Goal: Task Accomplishment & Management: Use online tool/utility

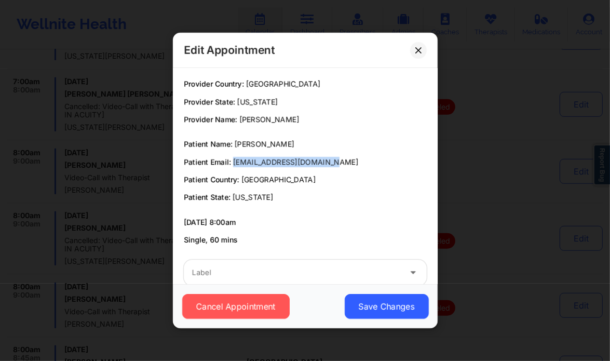
click at [412, 52] on button at bounding box center [418, 50] width 17 height 17
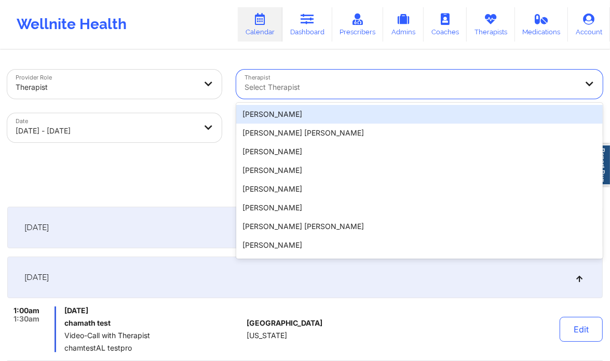
click at [294, 87] on div at bounding box center [410, 87] width 333 height 12
paste input "[PERSON_NAME]"
type input "[PERSON_NAME]"
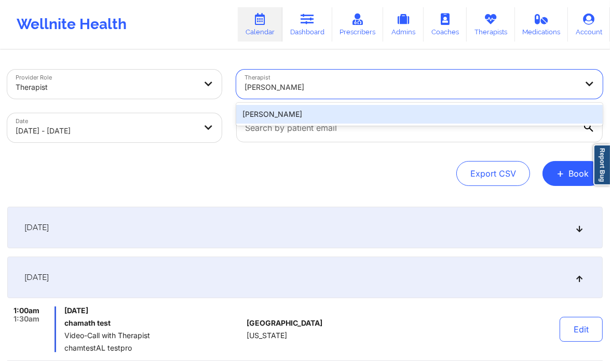
click at [345, 108] on div "[PERSON_NAME]" at bounding box center [419, 114] width 366 height 19
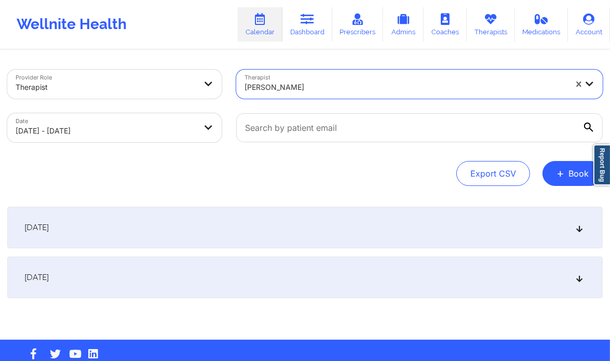
click at [187, 132] on body "Wellnite Health Calendar Dashboard Prescribers Admins Coaches Therapists Medica…" at bounding box center [305, 180] width 610 height 361
select select "2025-9"
select select "2025-10"
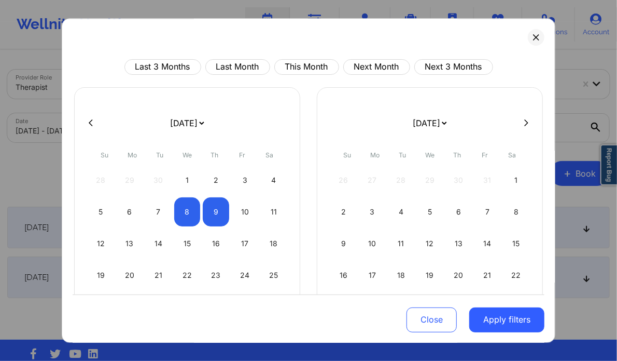
click at [525, 119] on icon at bounding box center [527, 123] width 4 height 8
select select "2025-10"
select select "2025-11"
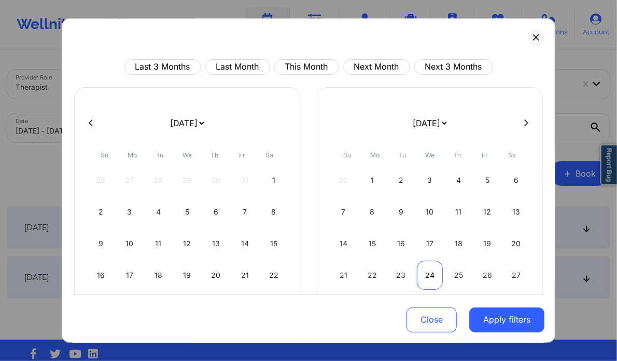
click at [421, 274] on div "24" at bounding box center [430, 274] width 26 height 29
select select "2025-11"
select select "2026-0"
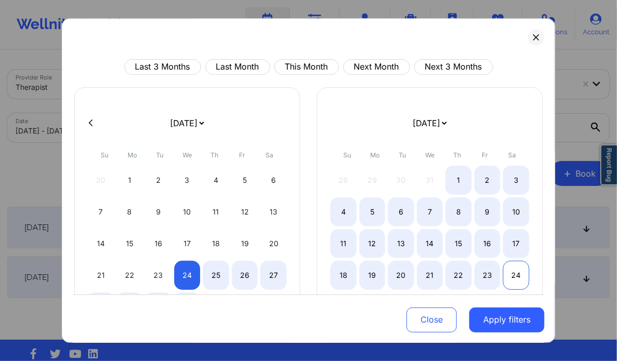
select select "2025-11"
select select "2026-0"
select select "2025-11"
select select "2026-0"
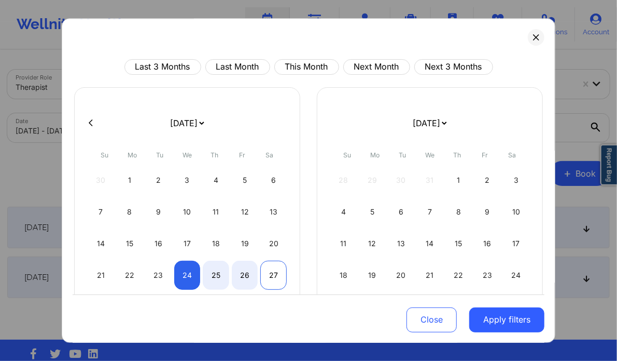
click at [267, 276] on div "27" at bounding box center [273, 274] width 26 height 29
select select "2025-11"
select select "2026-0"
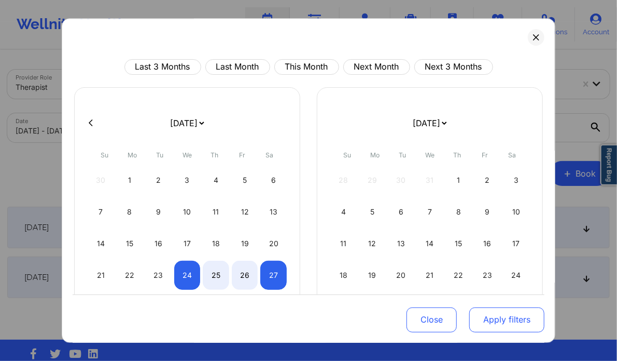
click at [493, 311] on button "Apply filters" at bounding box center [507, 319] width 75 height 25
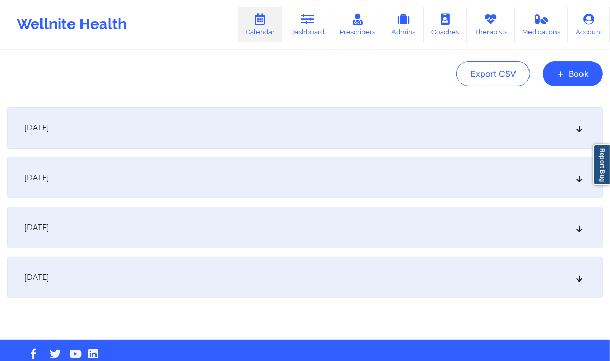
scroll to position [102, 0]
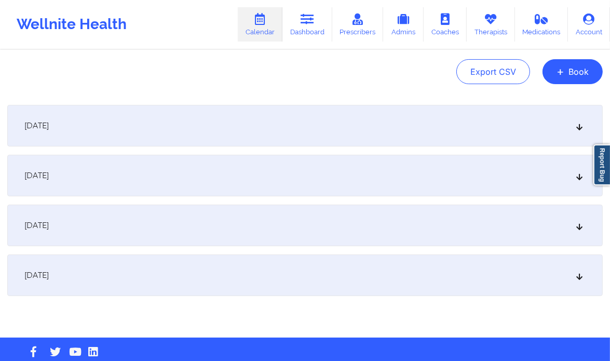
click at [487, 180] on div "[DATE]" at bounding box center [304, 176] width 595 height 42
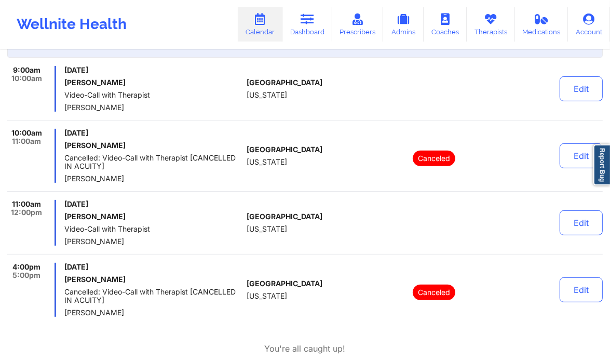
scroll to position [241, 0]
